Goal: Task Accomplishment & Management: Manage account settings

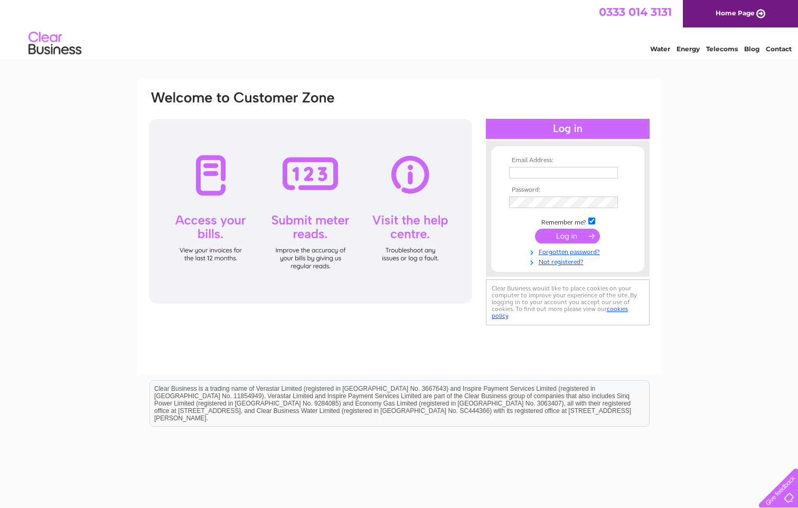
type input "[PERSON_NAME][EMAIL_ADDRESS][DOMAIN_NAME]"
click at [574, 236] on input "submit" at bounding box center [567, 236] width 65 height 15
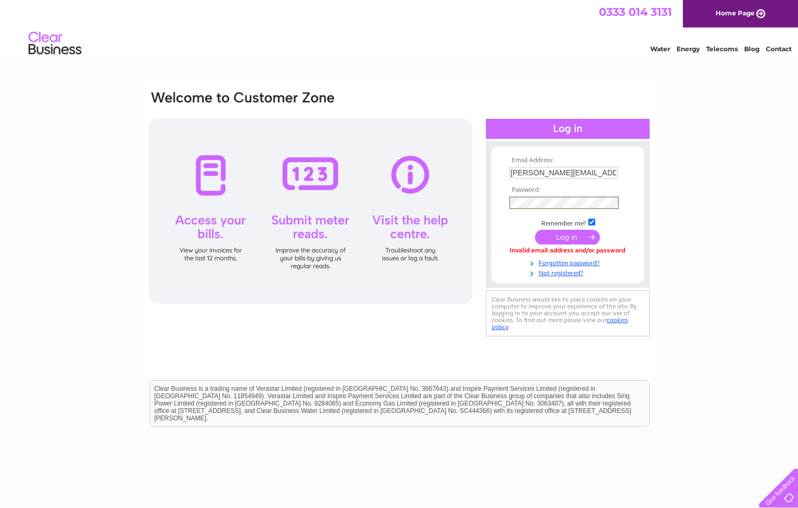
click at [499, 205] on form "Email Address: [PERSON_NAME][EMAIL_ADDRESS][DOMAIN_NAME] Password:" at bounding box center [567, 217] width 153 height 120
drag, startPoint x: 311, startPoint y: 332, endPoint x: 334, endPoint y: 314, distance: 28.6
click at [312, 332] on div "Email Address: t.jackson@ashfieldvoluntaryaction.org.uk Password:" at bounding box center [399, 227] width 523 height 296
click at [559, 240] on input "submit" at bounding box center [567, 236] width 65 height 15
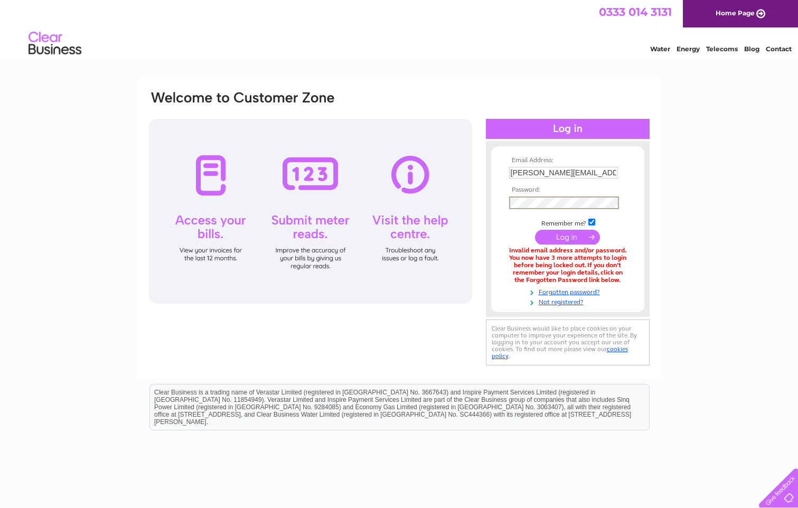
click at [559, 235] on input "submit" at bounding box center [567, 237] width 65 height 15
click at [575, 292] on link "Forgotten password?" at bounding box center [569, 290] width 120 height 10
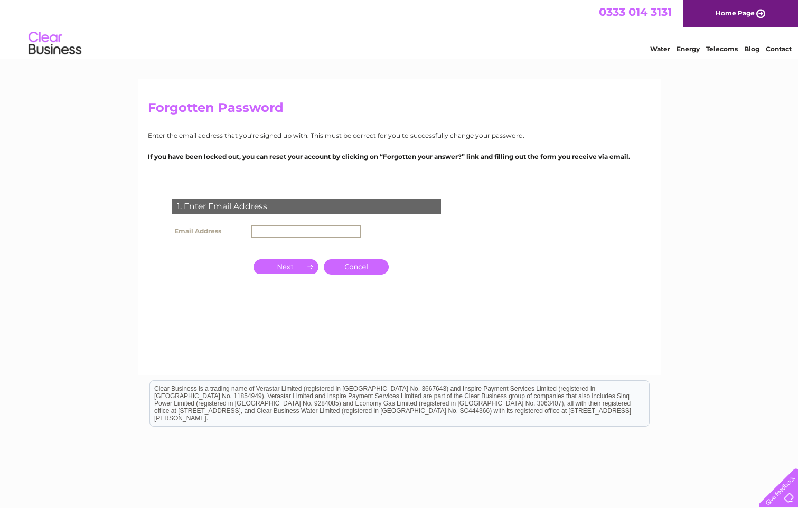
click at [256, 229] on input "text" at bounding box center [306, 231] width 110 height 13
type input "t.jackson@ashfieldvoluntaryaction.org.uk"
click at [286, 269] on input "button" at bounding box center [286, 265] width 65 height 15
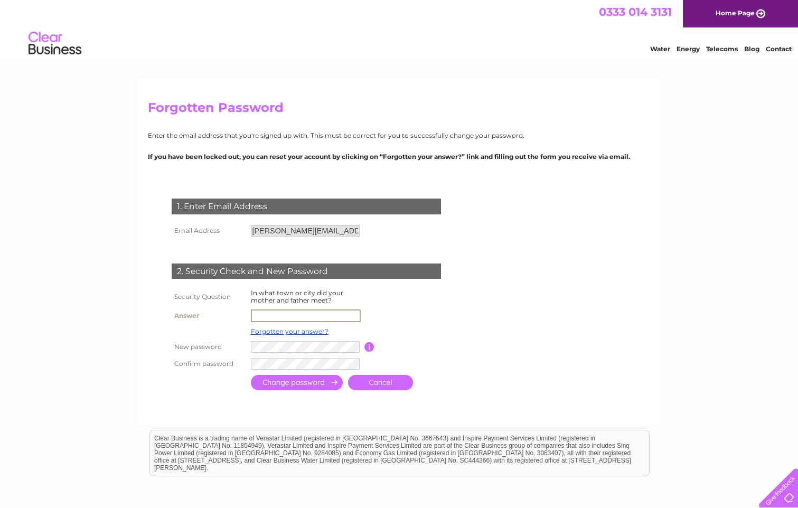
click at [259, 315] on input "text" at bounding box center [306, 316] width 110 height 13
type input "Tilshead"
click at [369, 347] on input "button" at bounding box center [369, 346] width 10 height 10
click at [249, 342] on td at bounding box center [306, 347] width 116 height 18
click at [257, 380] on input "submit" at bounding box center [297, 382] width 92 height 15
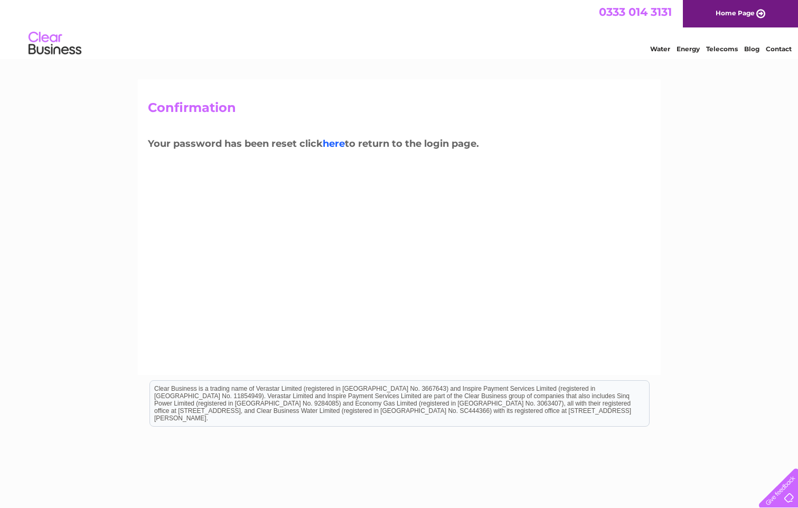
click at [335, 144] on link "here" at bounding box center [334, 144] width 22 height 12
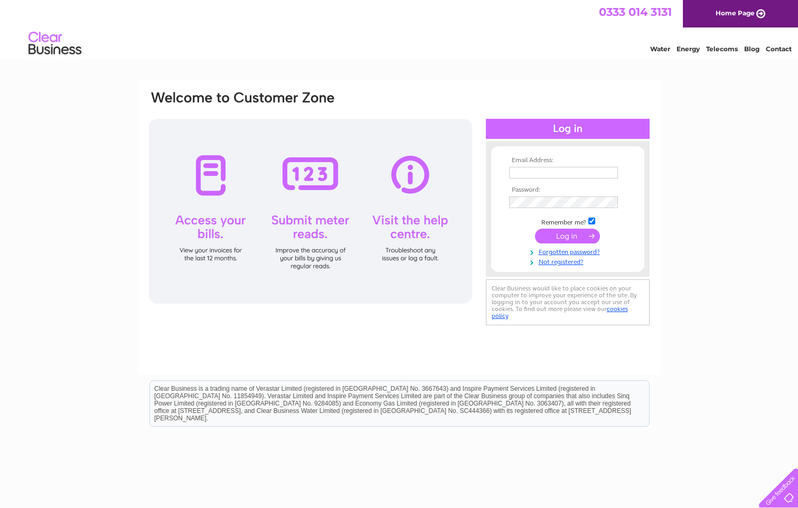
type input "[PERSON_NAME][EMAIL_ADDRESS][DOMAIN_NAME]"
click at [500, 202] on form "Email Address: [PERSON_NAME][EMAIL_ADDRESS][DOMAIN_NAME] Password:" at bounding box center [567, 212] width 153 height 110
click at [560, 239] on input "submit" at bounding box center [567, 236] width 65 height 15
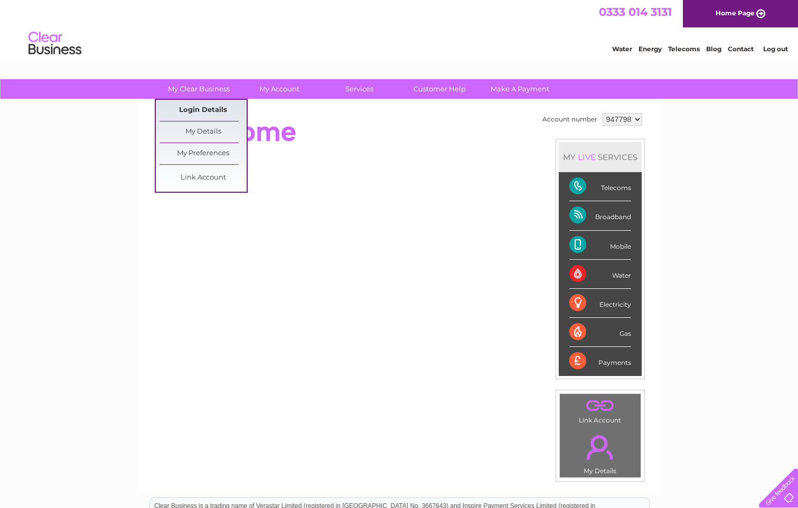
click at [197, 110] on link "Login Details" at bounding box center [203, 110] width 87 height 21
click at [183, 133] on link "My Details" at bounding box center [203, 131] width 87 height 21
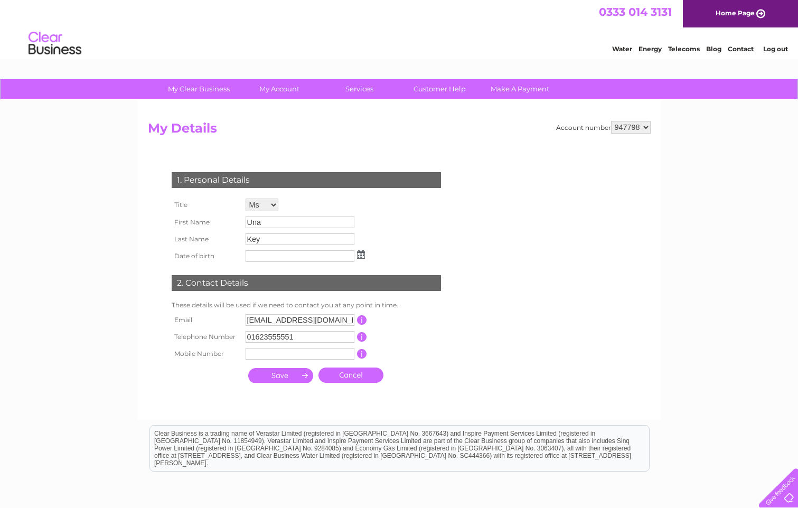
scroll to position [53, 0]
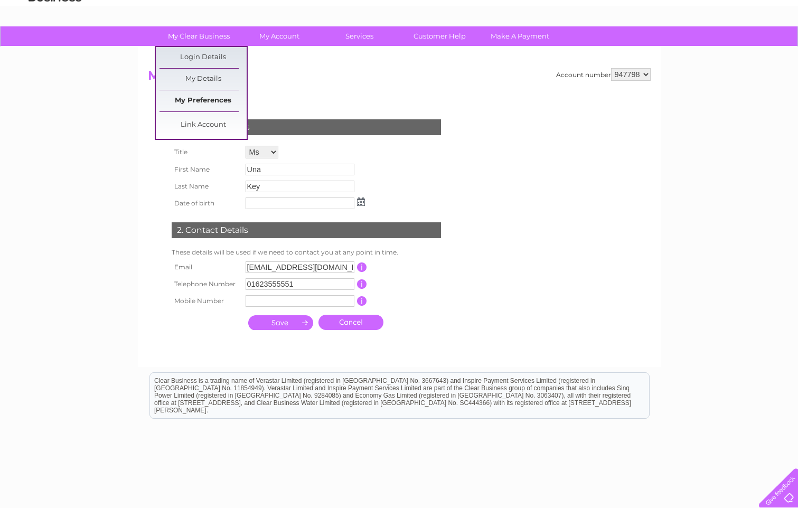
click at [205, 100] on link "My Preferences" at bounding box center [203, 100] width 87 height 21
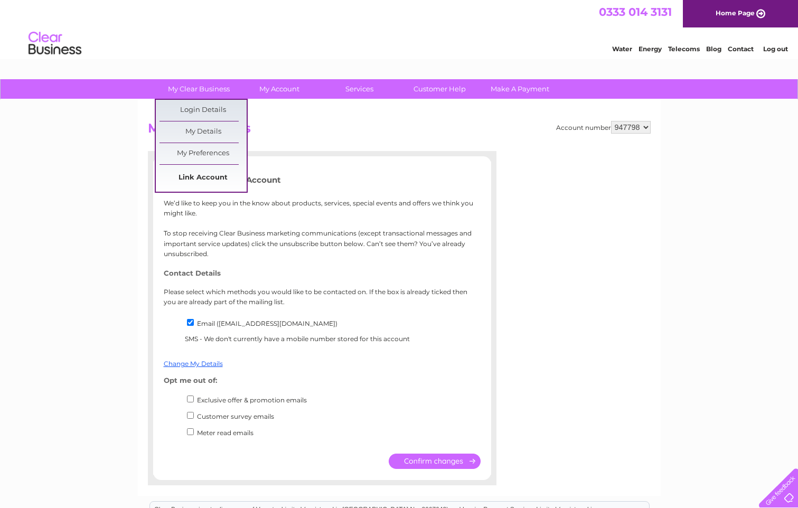
click at [164, 176] on link "Link Account" at bounding box center [203, 177] width 87 height 21
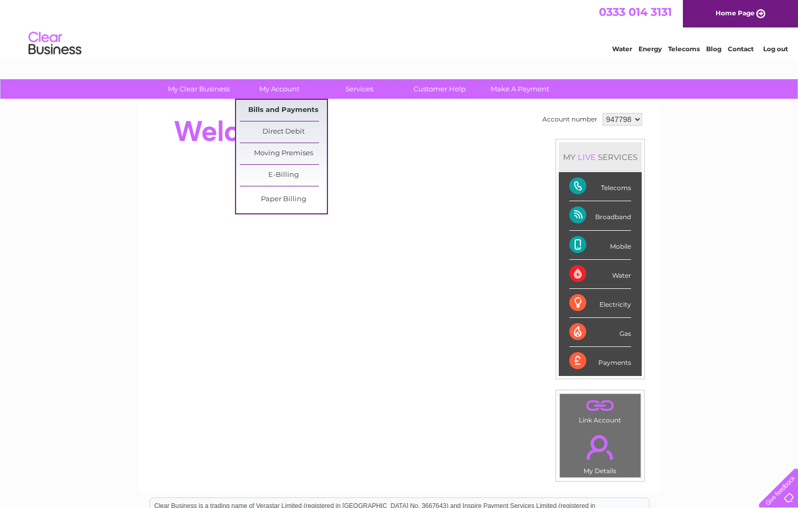
click at [283, 109] on link "Bills and Payments" at bounding box center [283, 110] width 87 height 21
click at [289, 110] on link "Bills and Payments" at bounding box center [283, 110] width 87 height 21
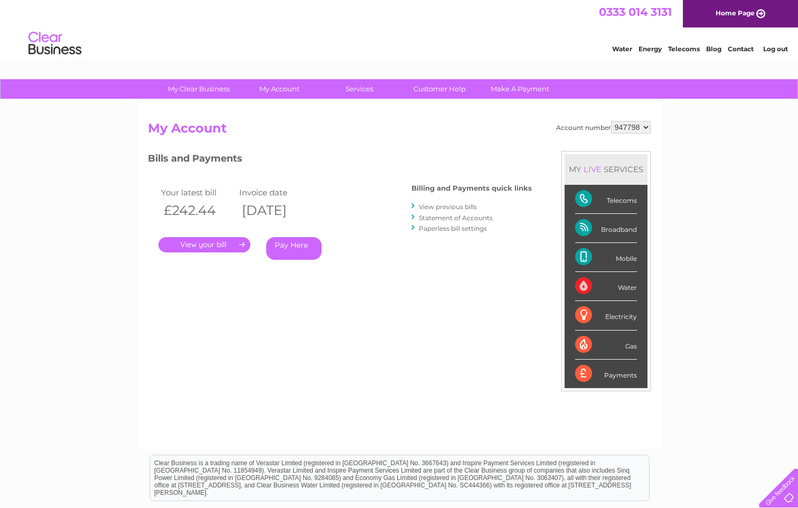
click at [220, 245] on link "." at bounding box center [204, 244] width 92 height 15
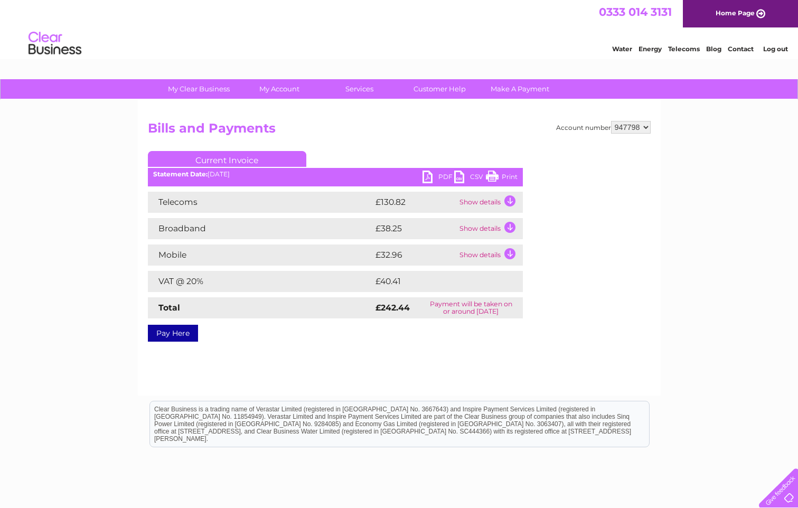
click at [508, 200] on td "Show details" at bounding box center [490, 202] width 66 height 21
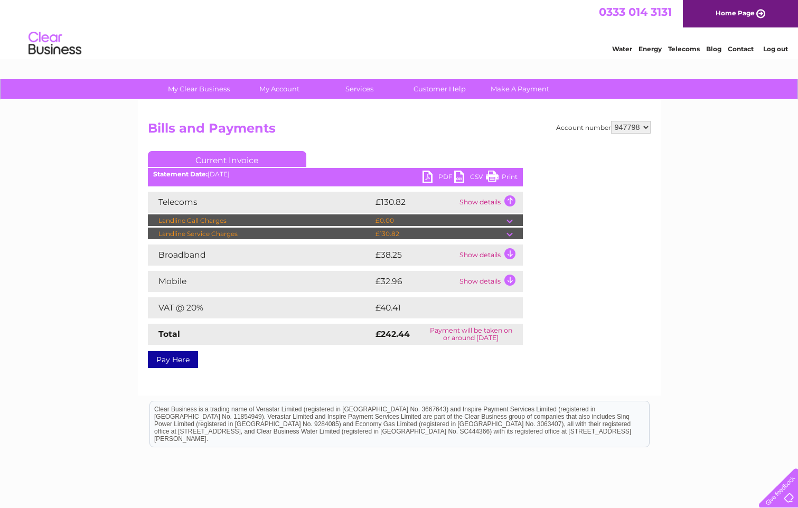
click at [511, 252] on td "Show details" at bounding box center [490, 255] width 66 height 21
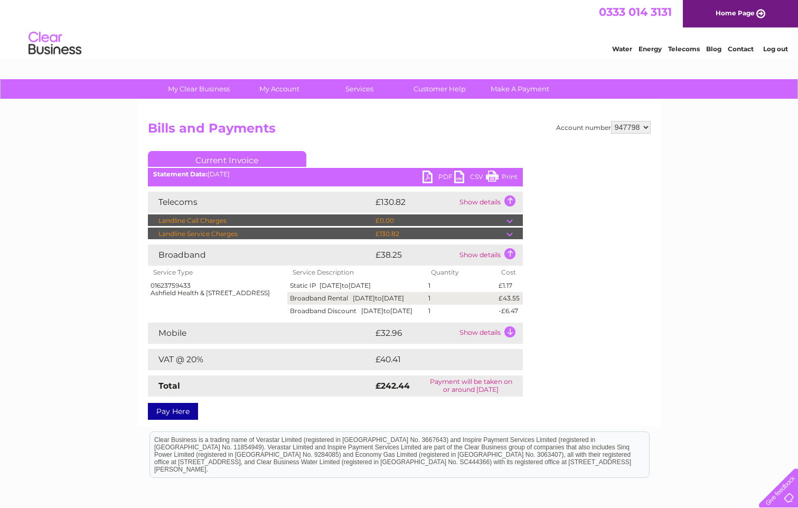
click at [189, 344] on td "Mobile" at bounding box center [260, 333] width 225 height 21
click at [509, 344] on td "Show details" at bounding box center [490, 333] width 66 height 21
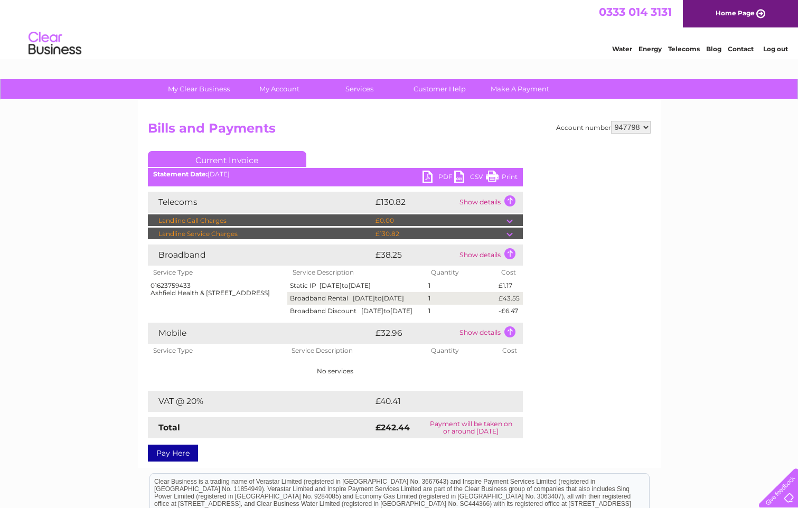
click at [510, 234] on td at bounding box center [515, 234] width 16 height 13
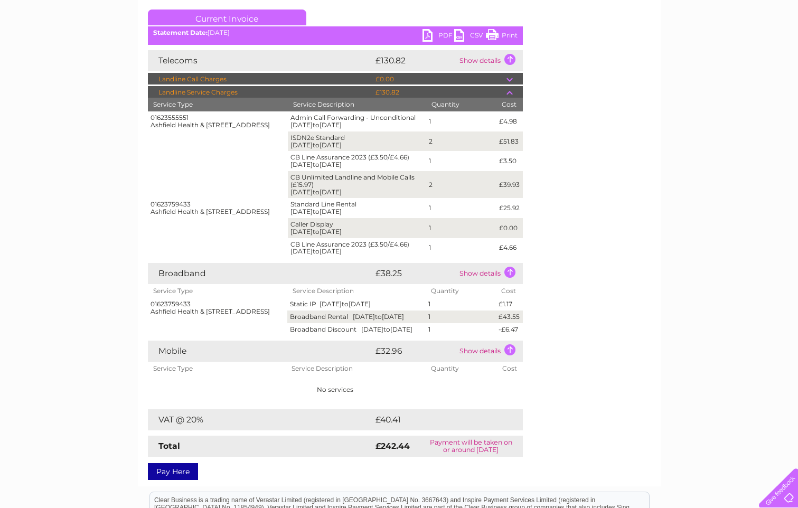
scroll to position [158, 0]
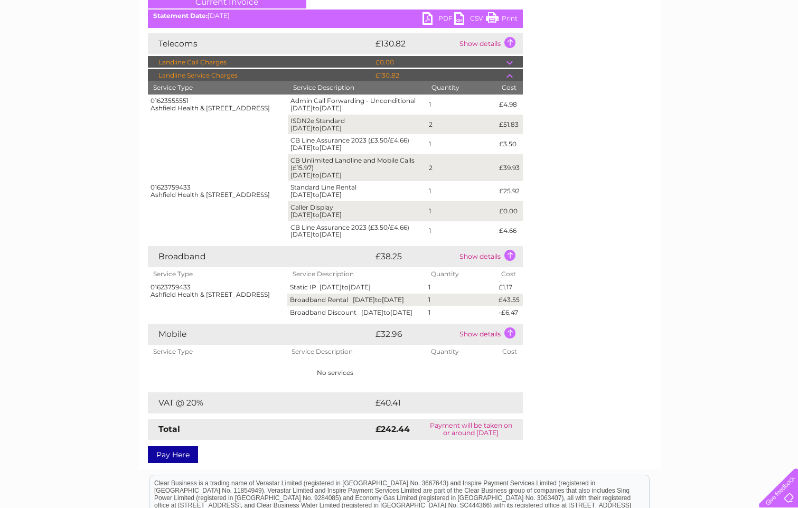
click at [488, 345] on td "Show details" at bounding box center [490, 334] width 66 height 21
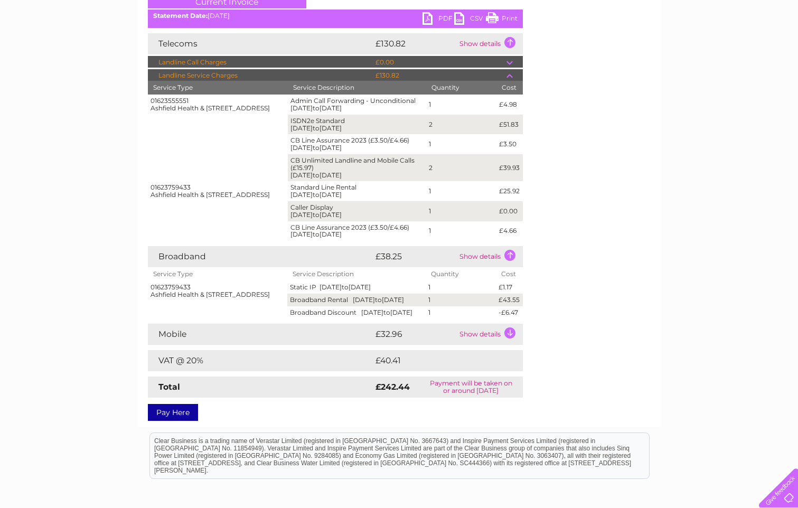
click at [514, 345] on td "Show details" at bounding box center [490, 334] width 66 height 21
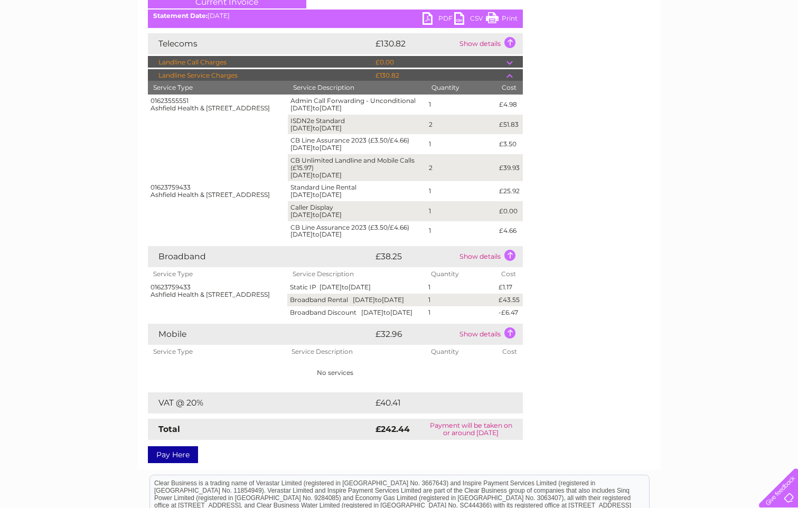
click at [511, 75] on td at bounding box center [515, 75] width 16 height 13
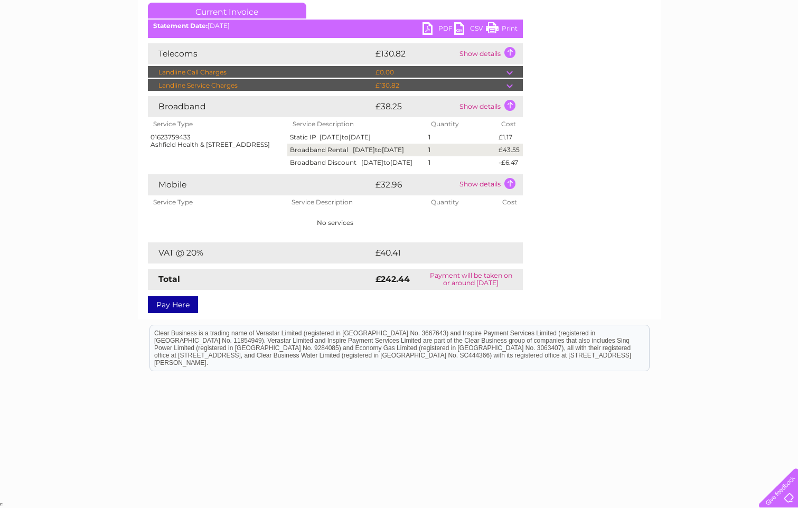
click at [509, 79] on td at bounding box center [515, 85] width 16 height 13
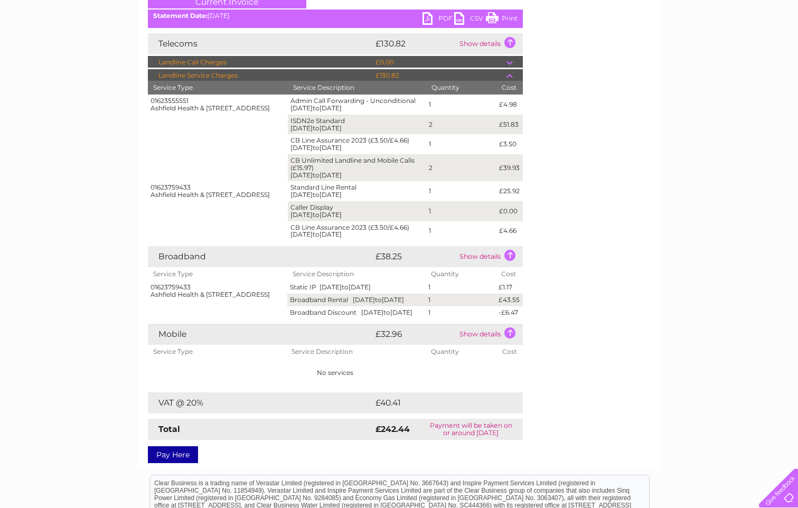
click at [510, 63] on td at bounding box center [515, 62] width 16 height 13
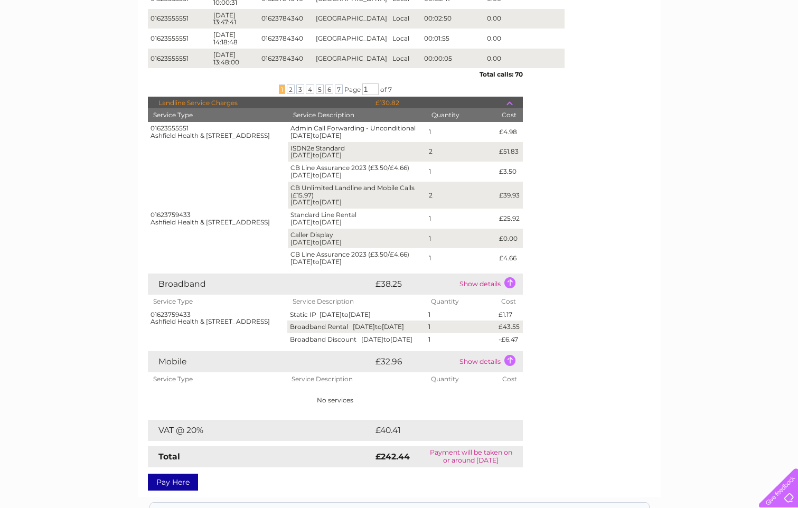
scroll to position [370, 0]
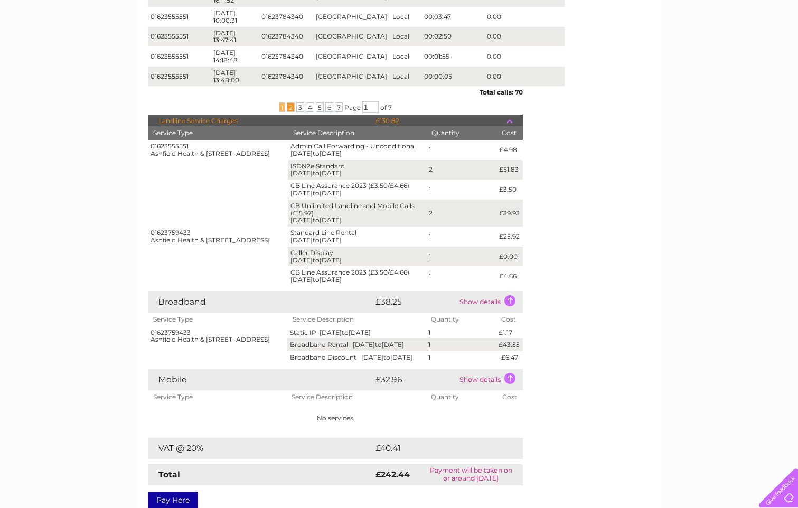
click at [287, 108] on span "2" at bounding box center [291, 107] width 8 height 10
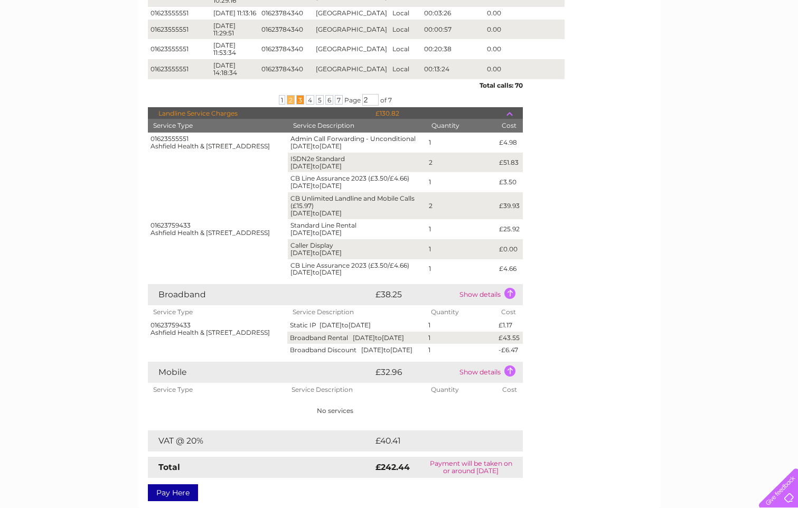
click at [298, 105] on span "3" at bounding box center [300, 100] width 8 height 10
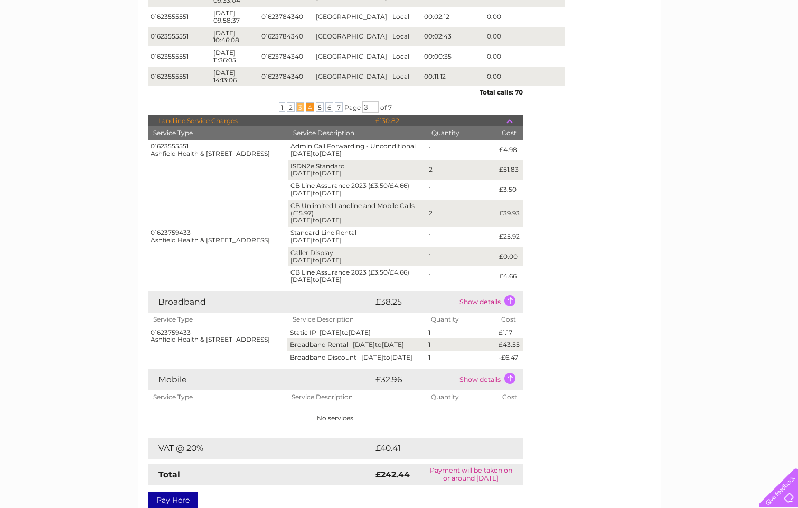
click at [311, 107] on span "4" at bounding box center [310, 107] width 8 height 10
click at [317, 107] on span "5" at bounding box center [320, 107] width 8 height 10
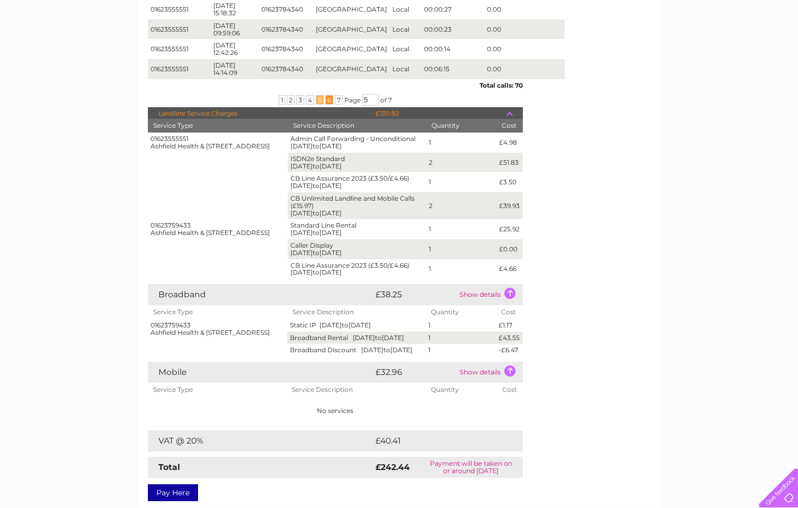
click at [328, 105] on span "6" at bounding box center [329, 100] width 8 height 10
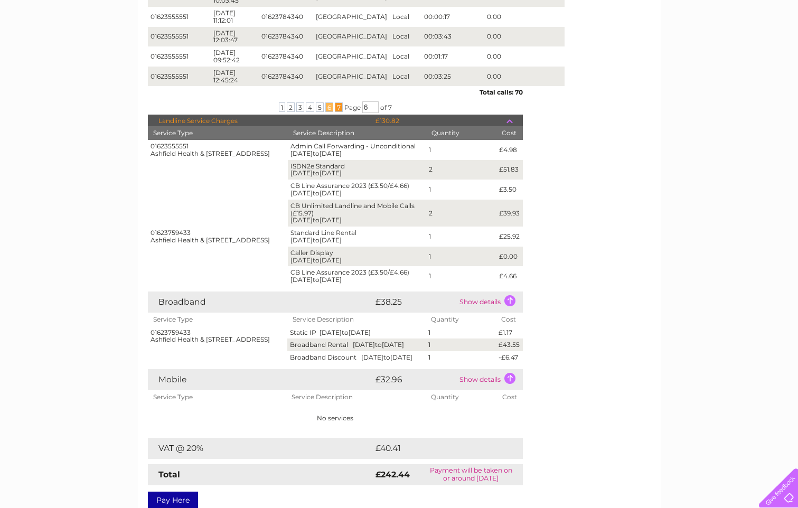
click at [336, 107] on span "7" at bounding box center [339, 107] width 8 height 10
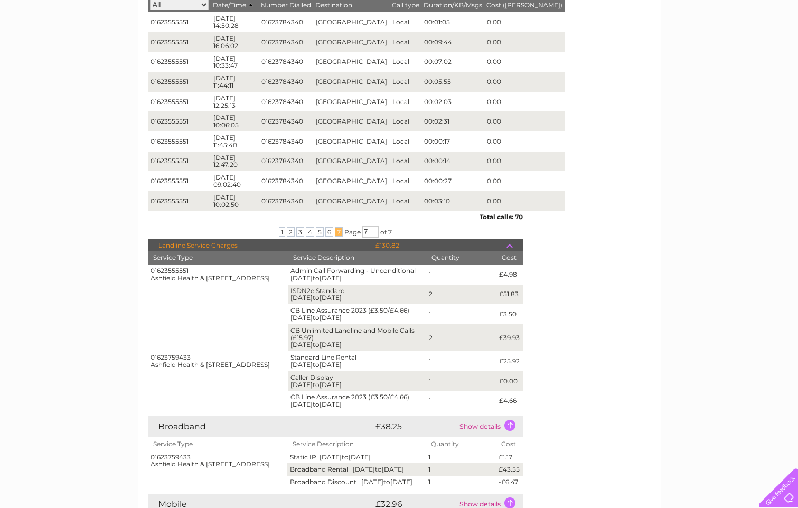
scroll to position [263, 0]
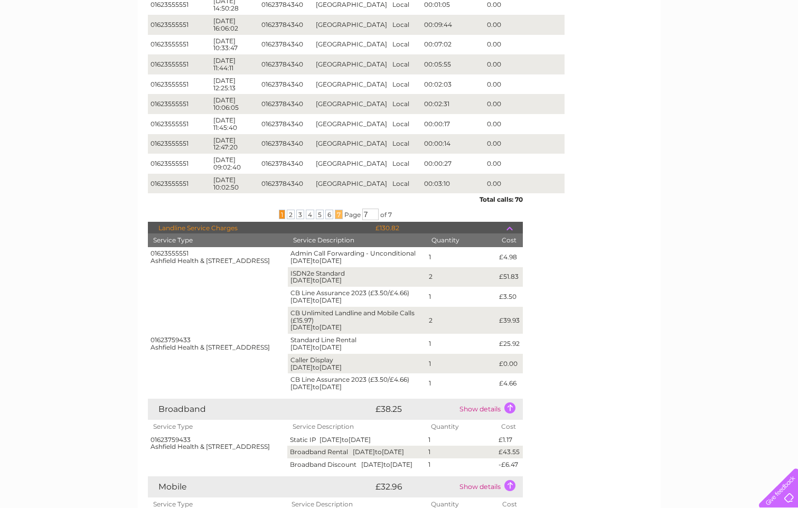
click at [282, 214] on span "1" at bounding box center [282, 215] width 6 height 10
